Goal: Ask a question

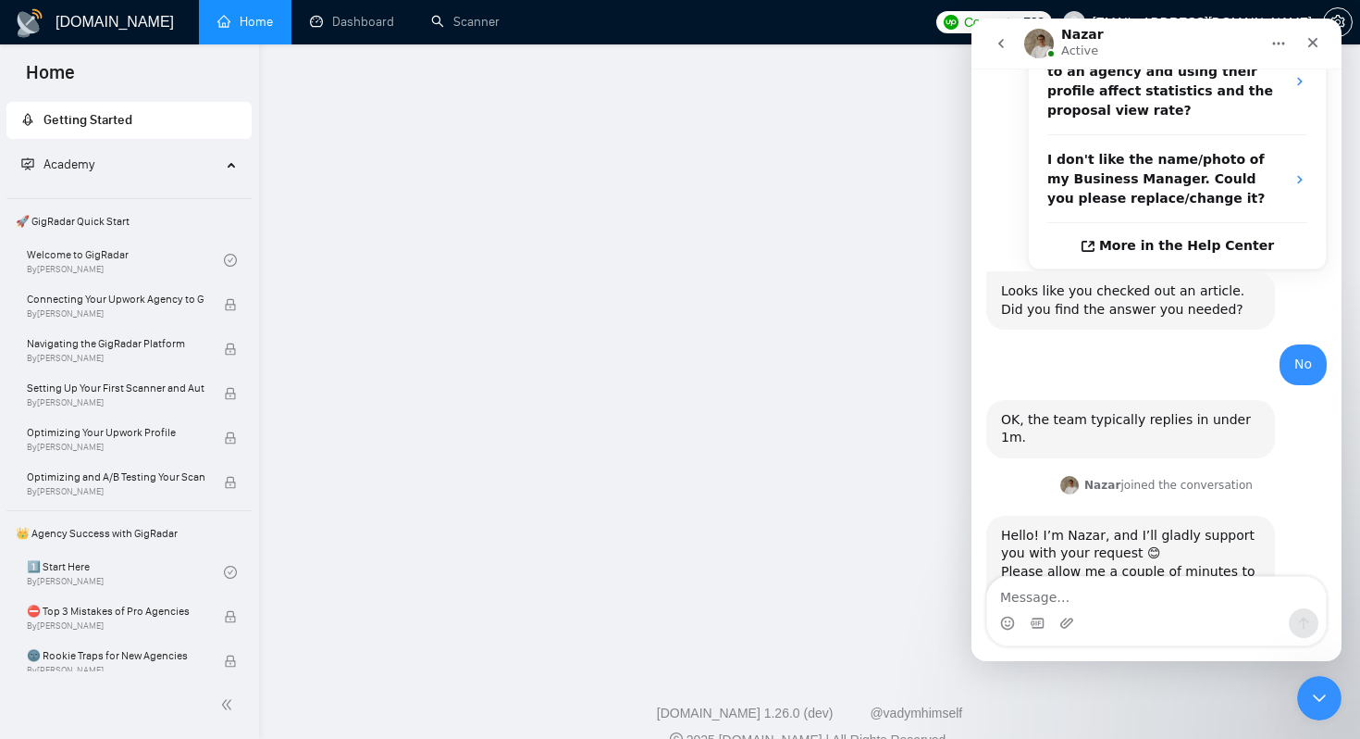
scroll to position [467, 0]
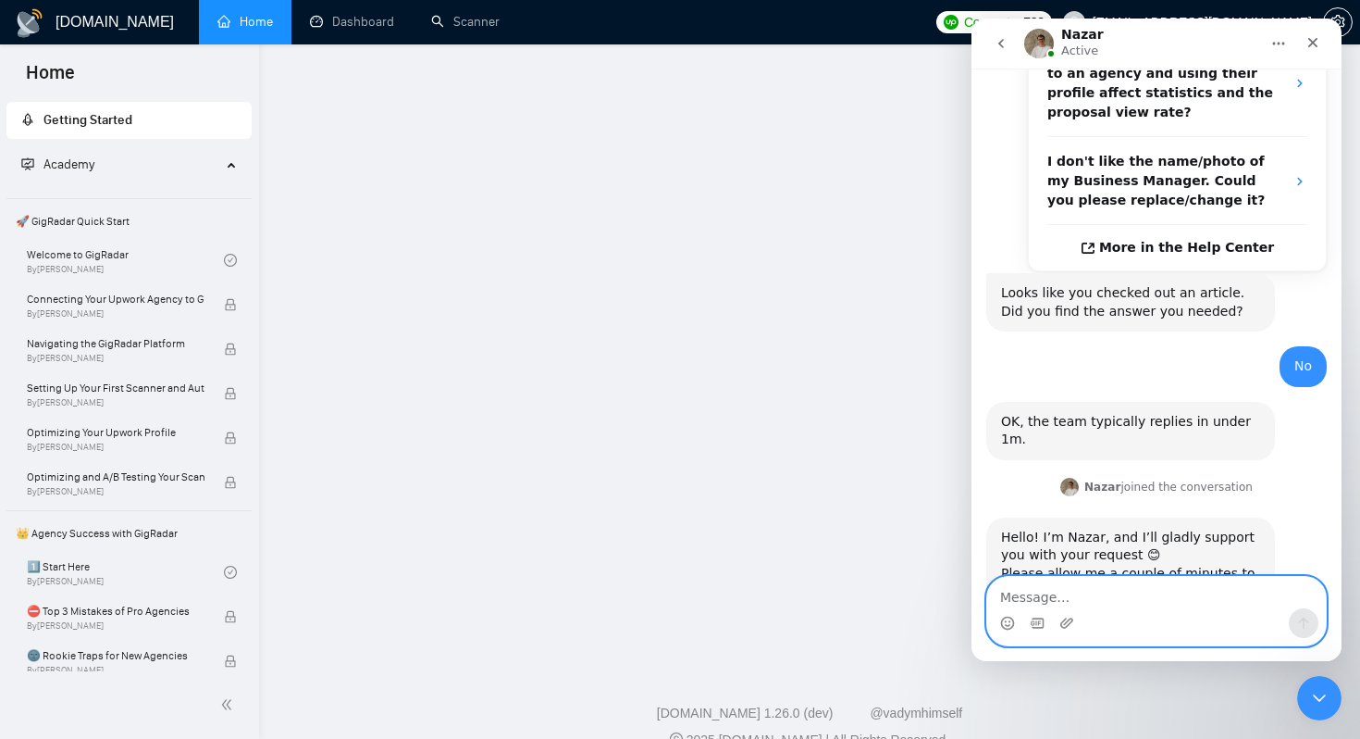
click at [1054, 592] on textarea "Message…" at bounding box center [1156, 592] width 339 height 31
type textarea "Any updates?"
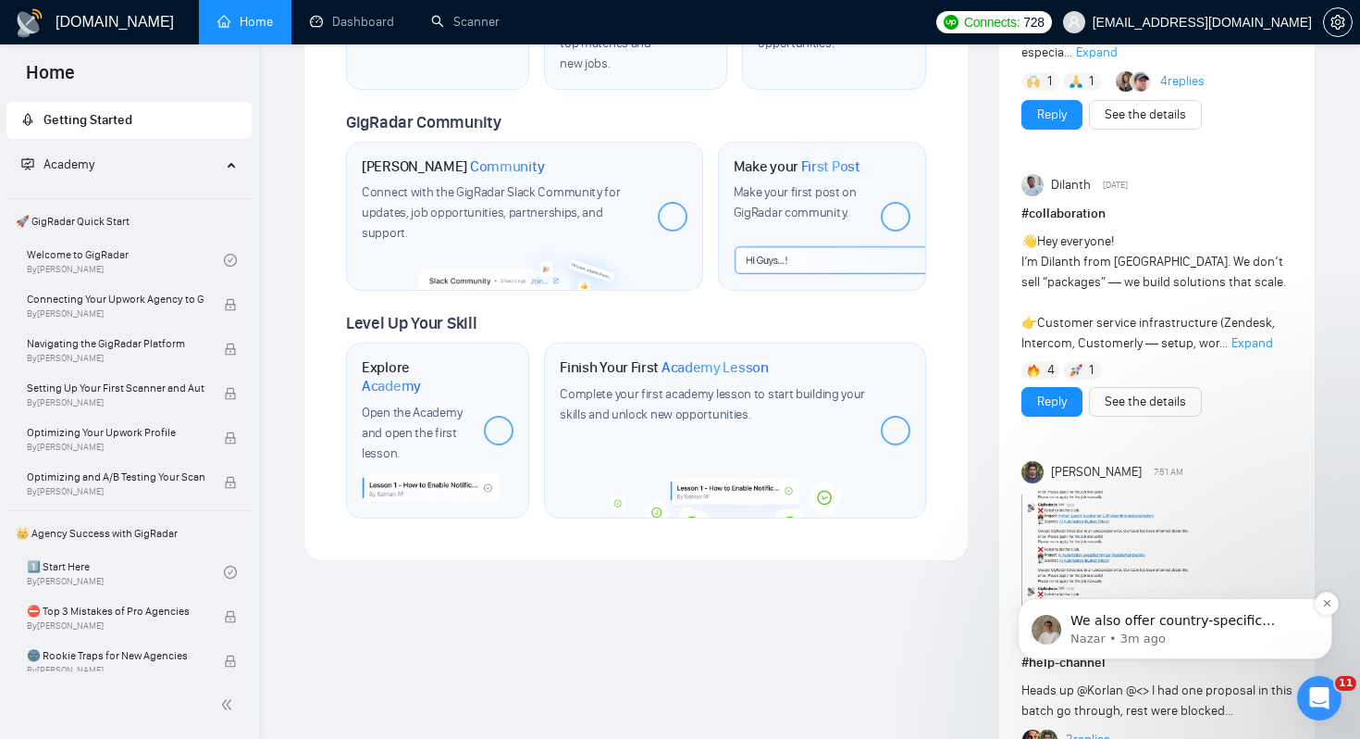
click at [1198, 622] on p "We also offer country-specific Business Managers - a US BM for applying to jobs…" at bounding box center [1190, 621] width 239 height 19
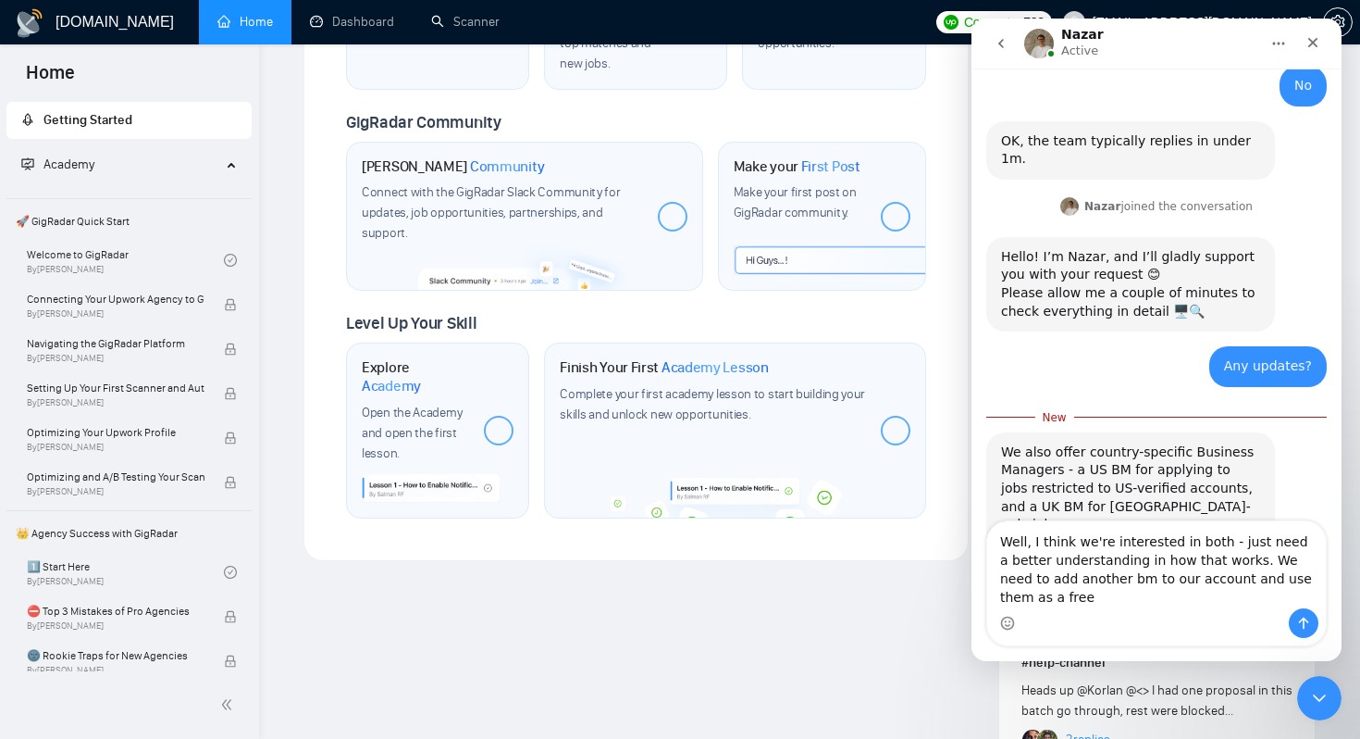
scroll to position [764, 0]
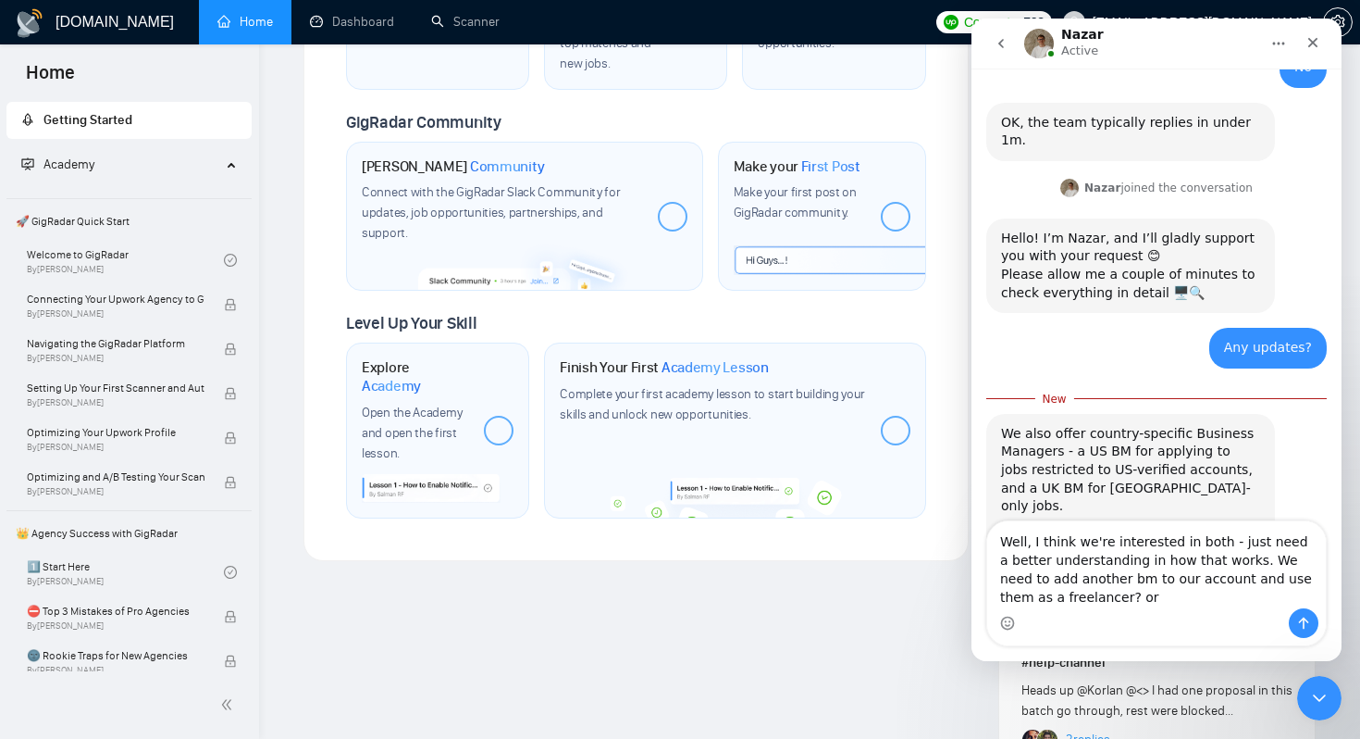
type textarea "Well, I think we're interested in both - just need a better understanding in ho…"
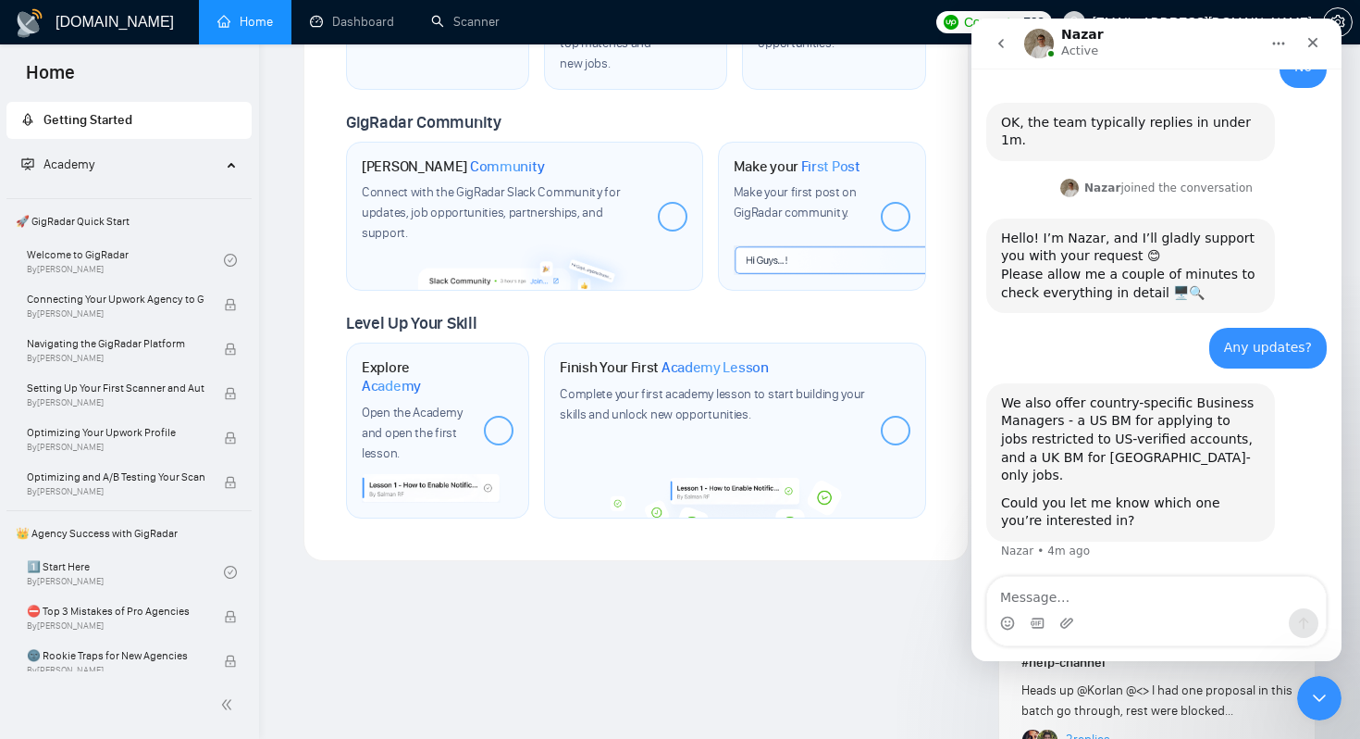
scroll to position [788, 0]
